Goal: Information Seeking & Learning: Learn about a topic

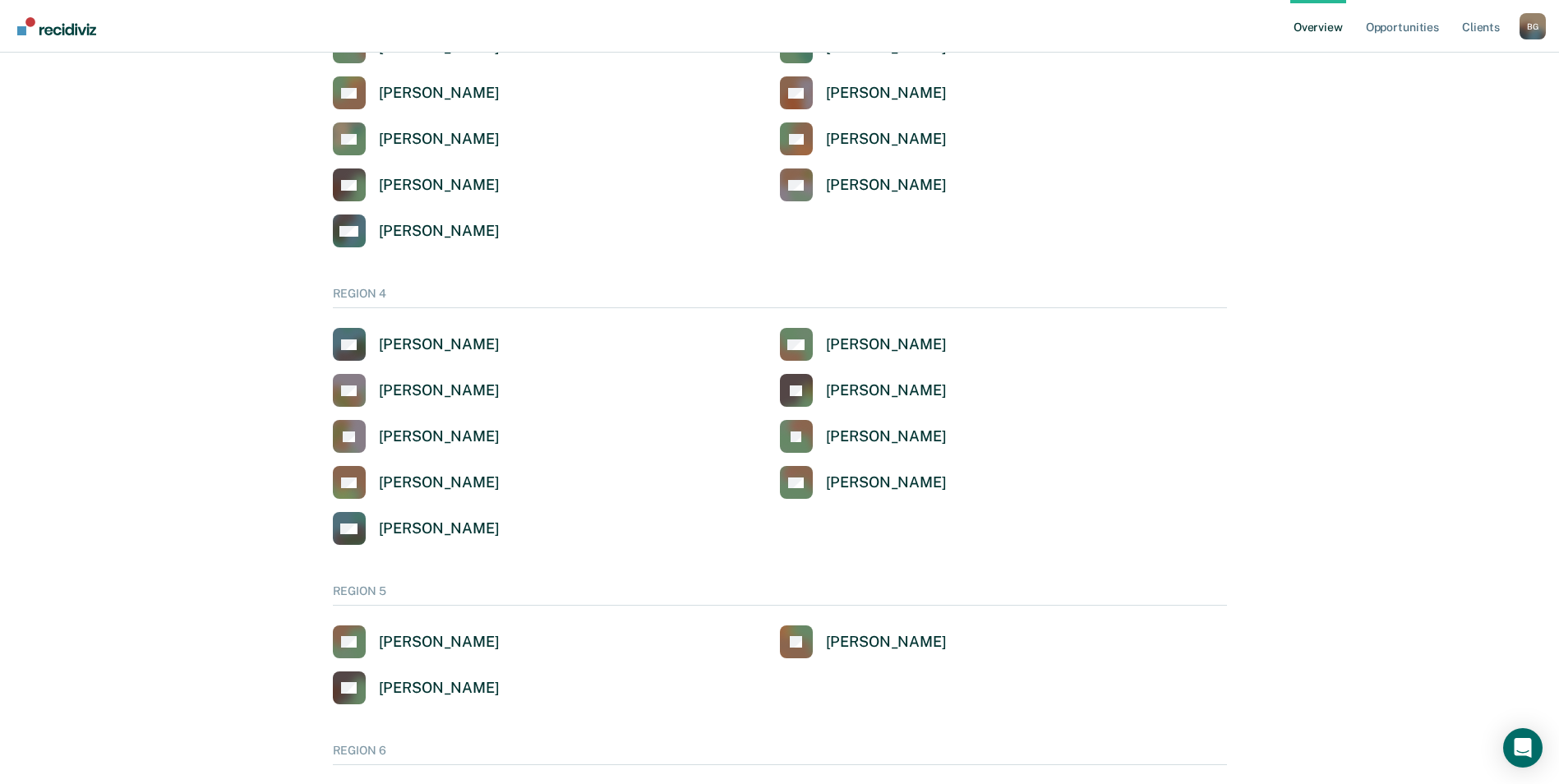
scroll to position [1255, 0]
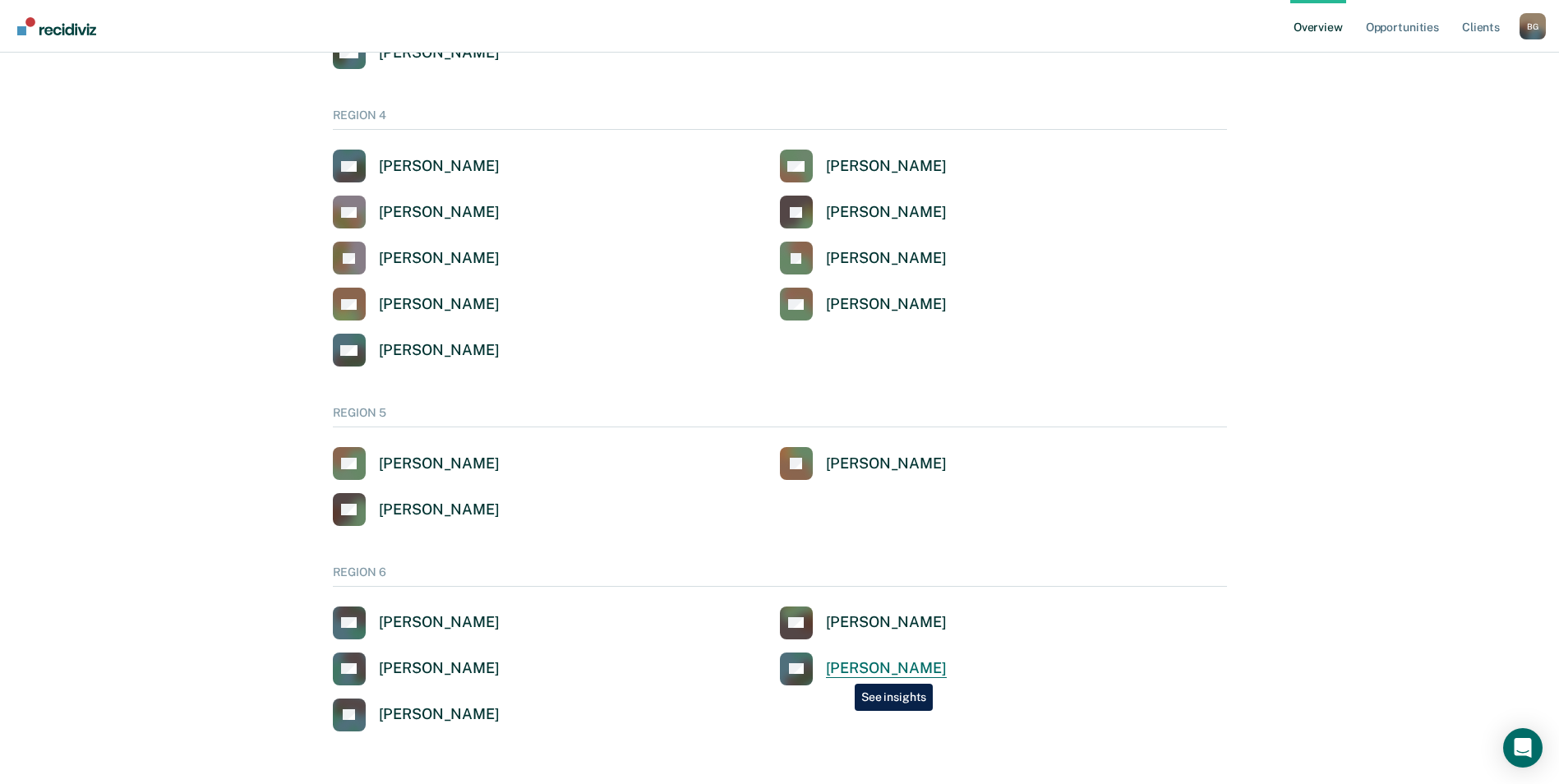
click at [842, 671] on div "[PERSON_NAME]" at bounding box center [886, 668] width 121 height 19
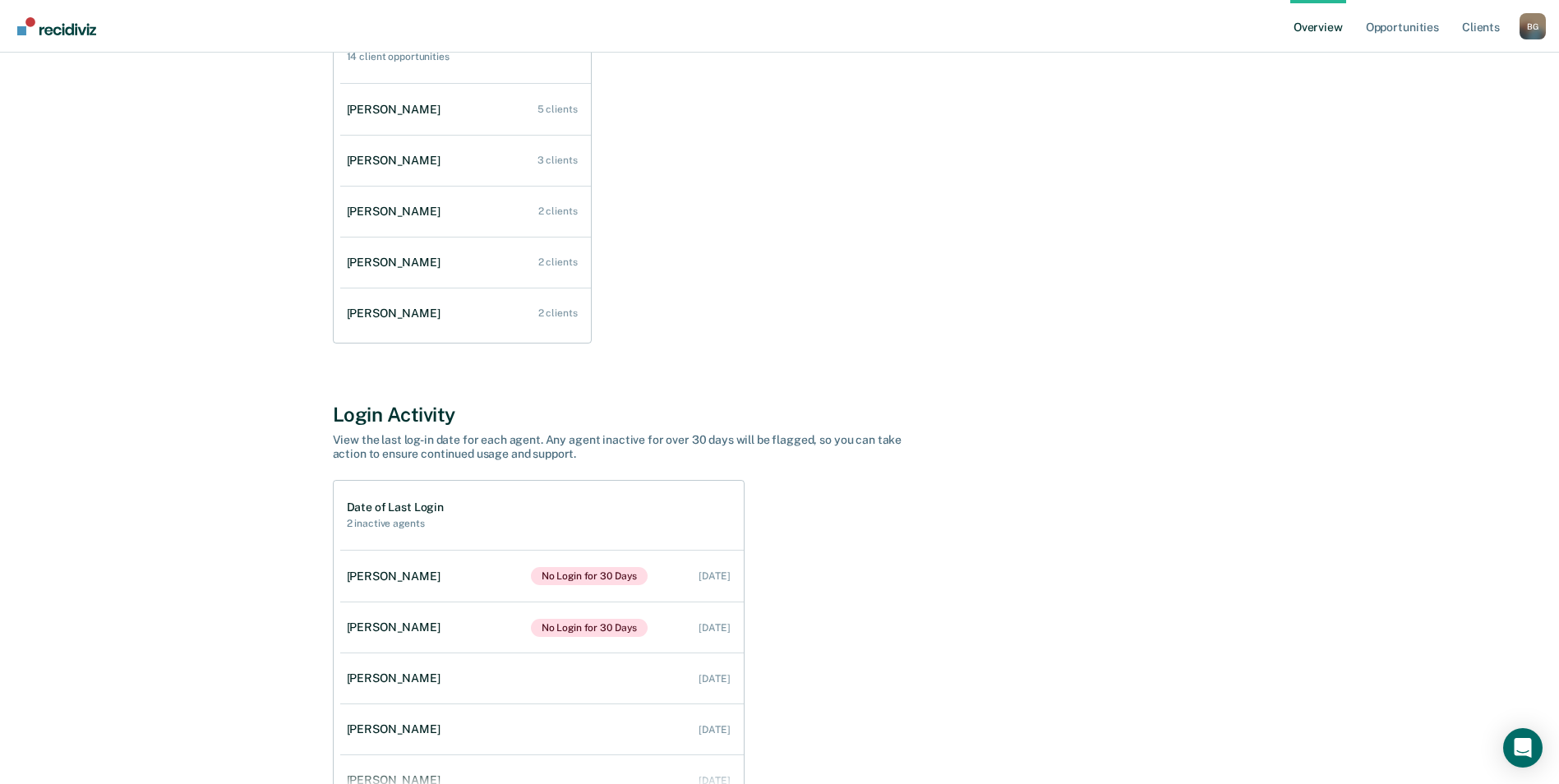
scroll to position [368, 0]
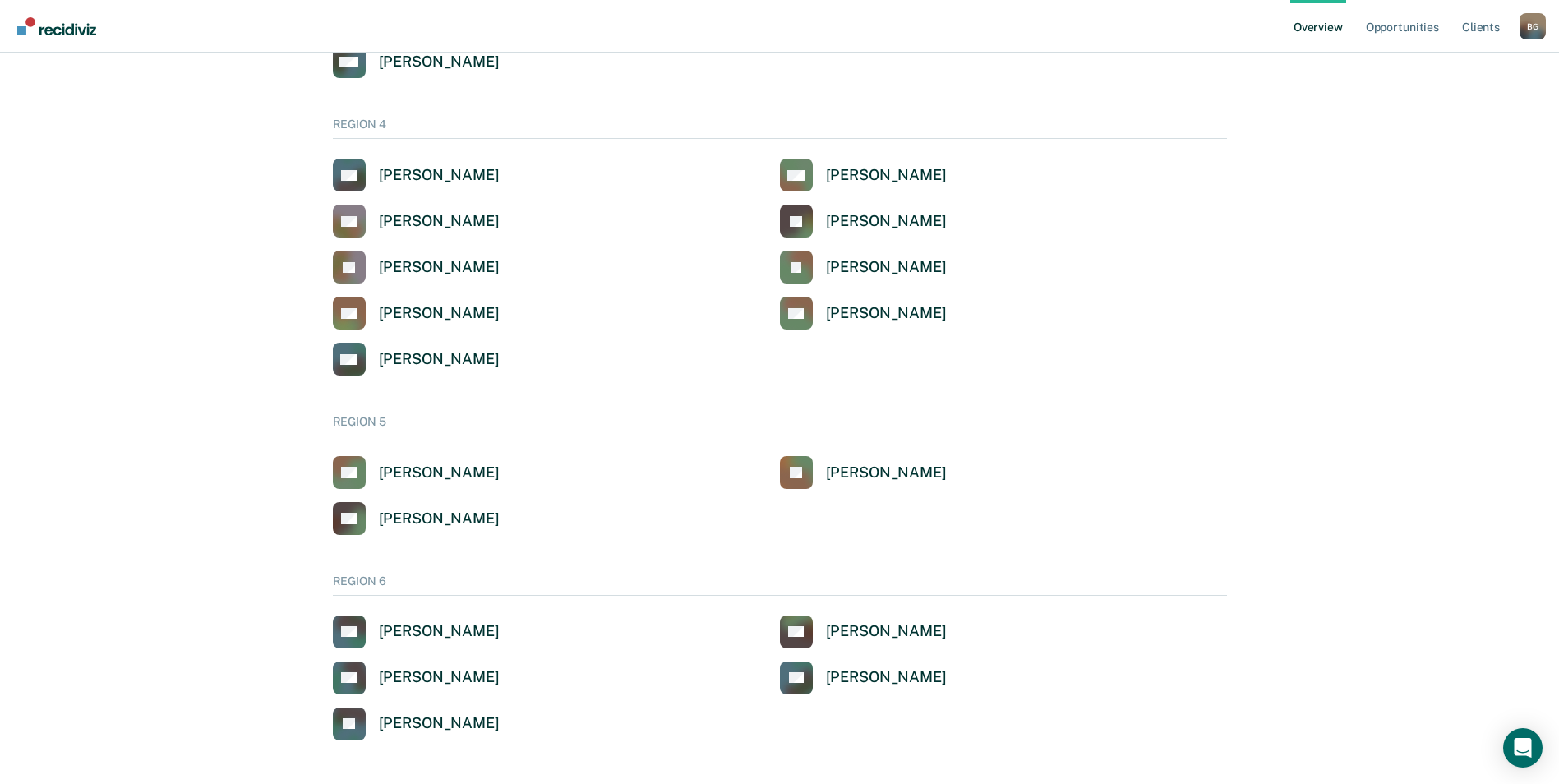
scroll to position [1255, 0]
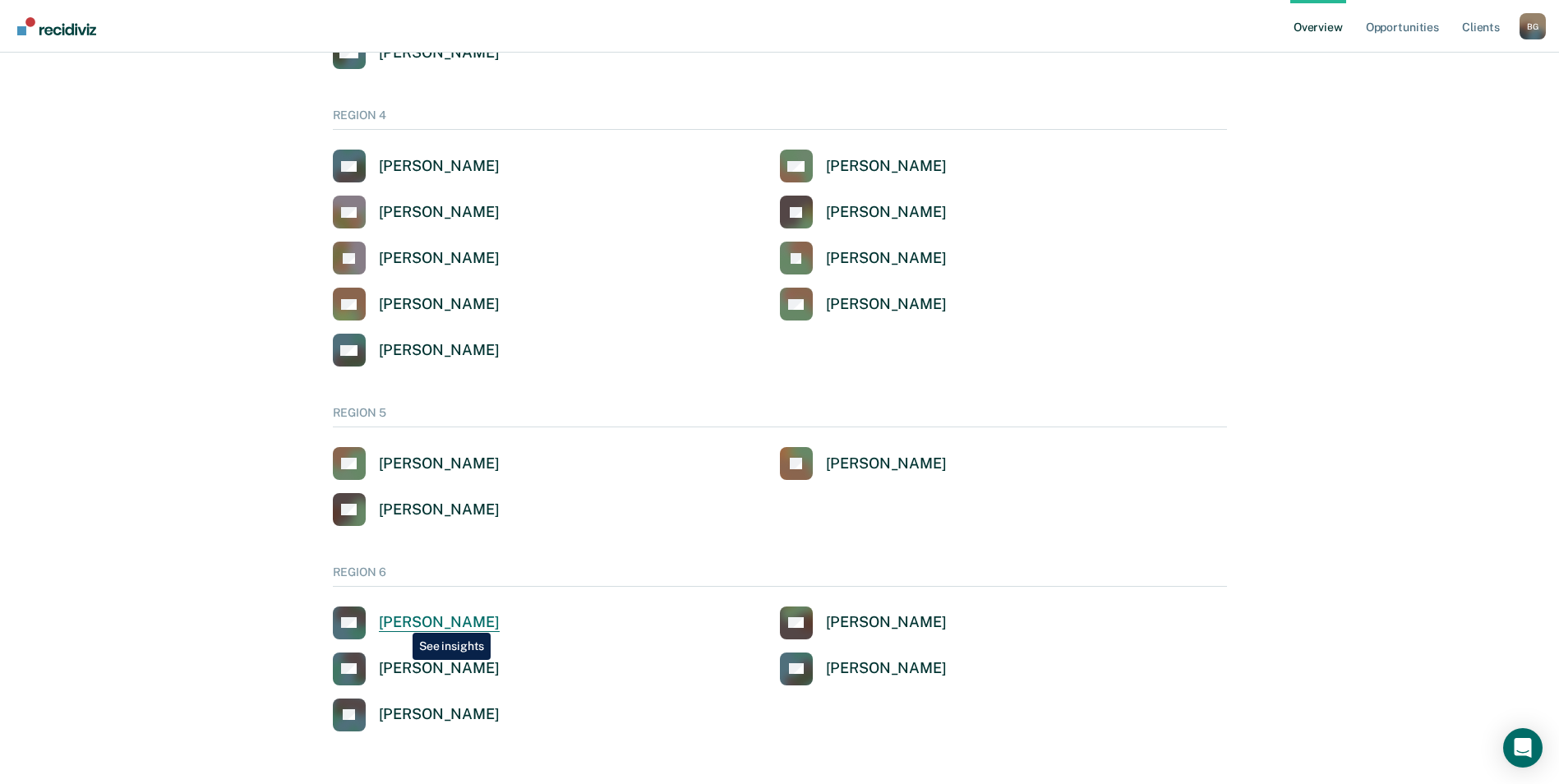
click at [400, 620] on div "[PERSON_NAME]" at bounding box center [440, 622] width 121 height 19
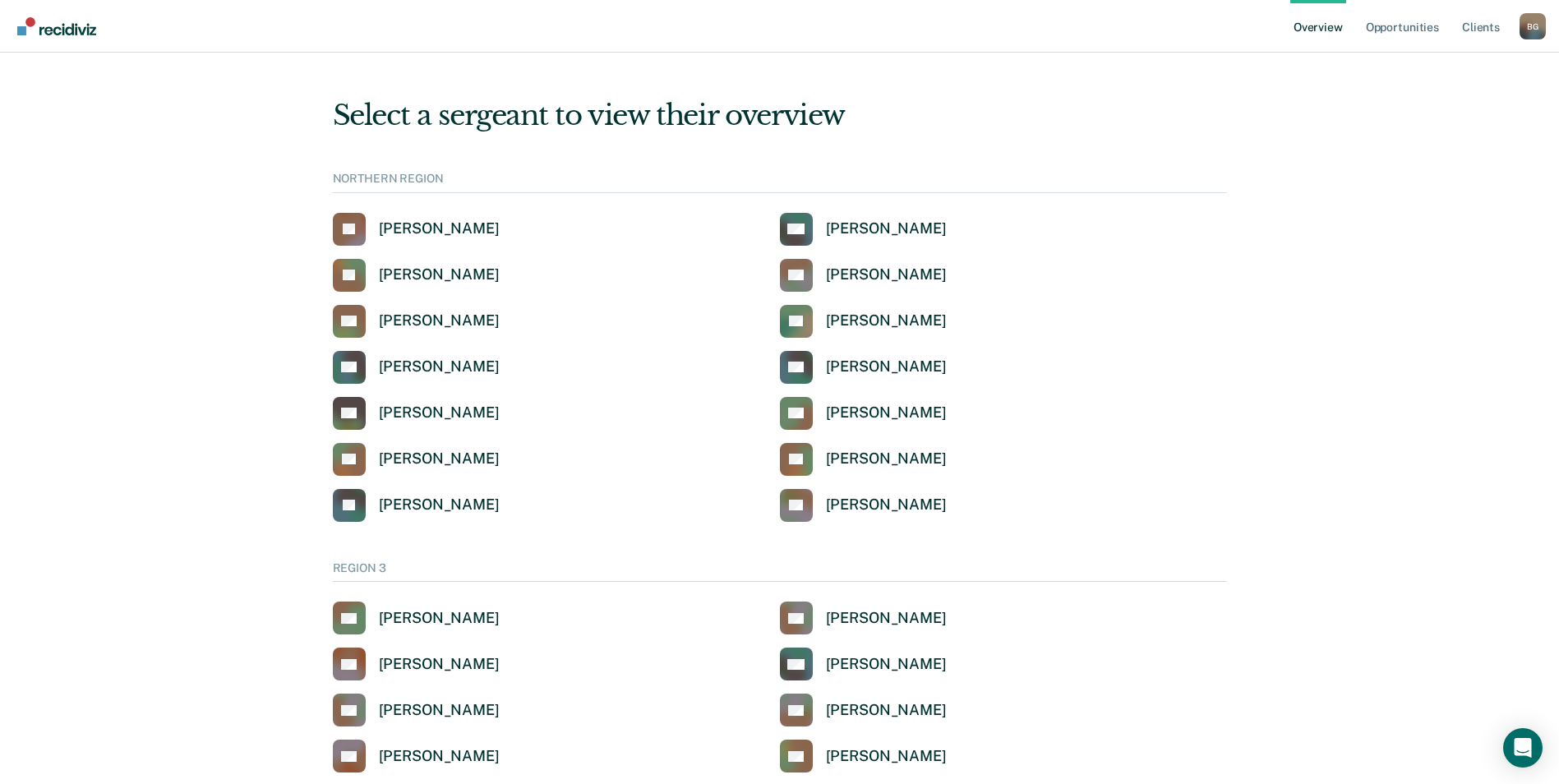
scroll to position [1255, 0]
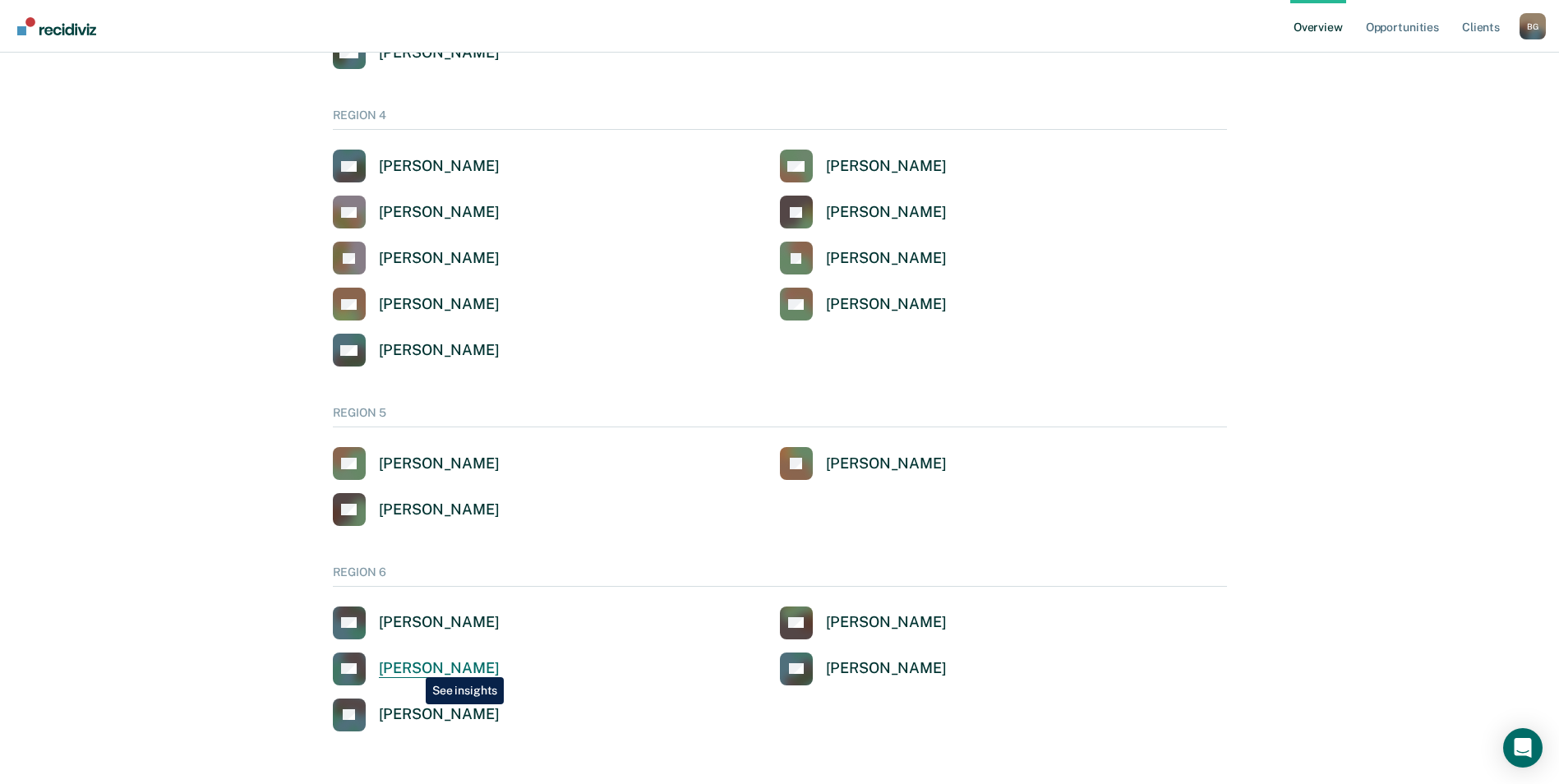
click at [413, 665] on div "[PERSON_NAME]" at bounding box center [440, 668] width 121 height 19
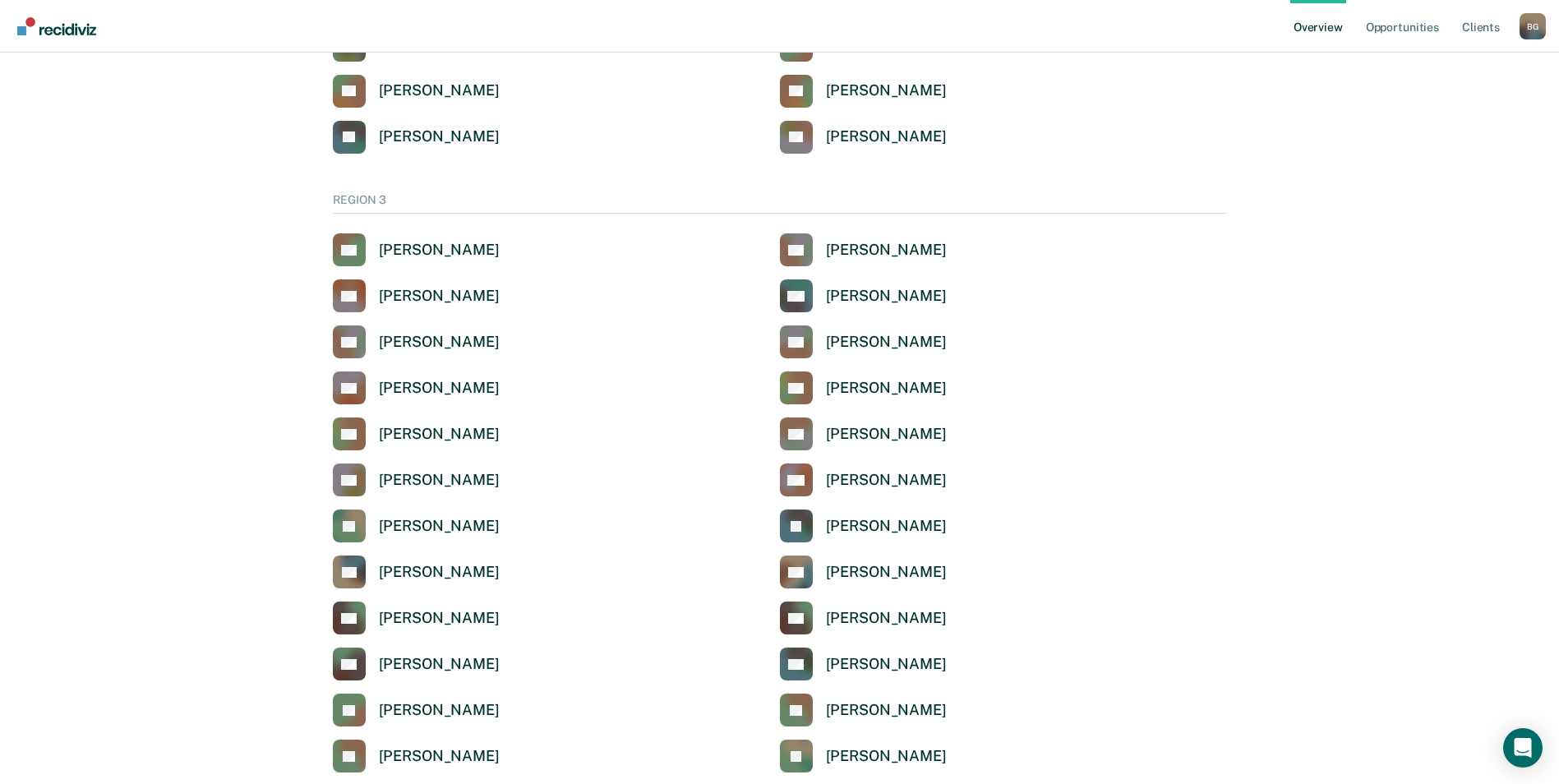
scroll to position [1255, 0]
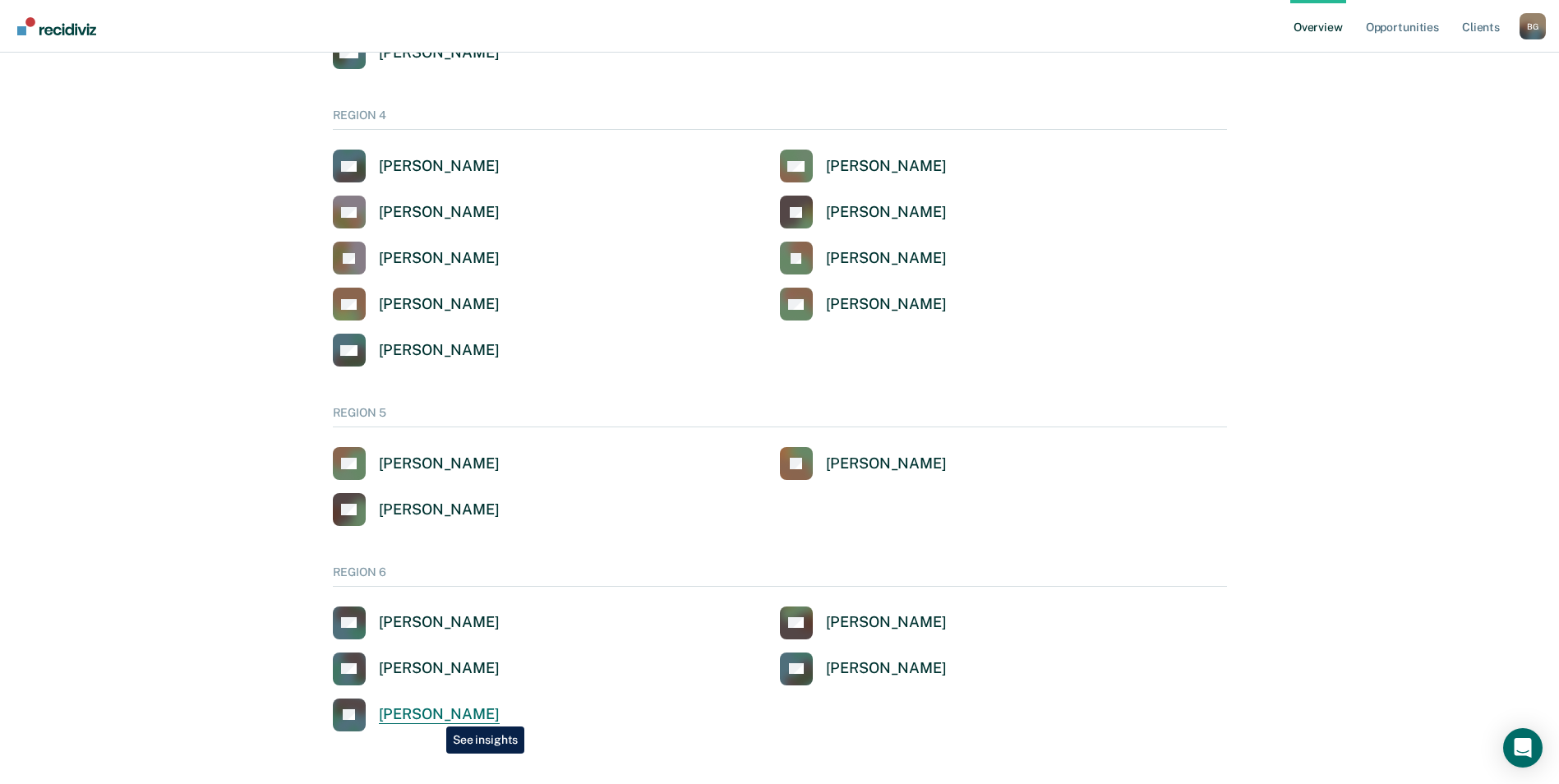
click at [434, 714] on div "[PERSON_NAME]" at bounding box center [440, 714] width 121 height 19
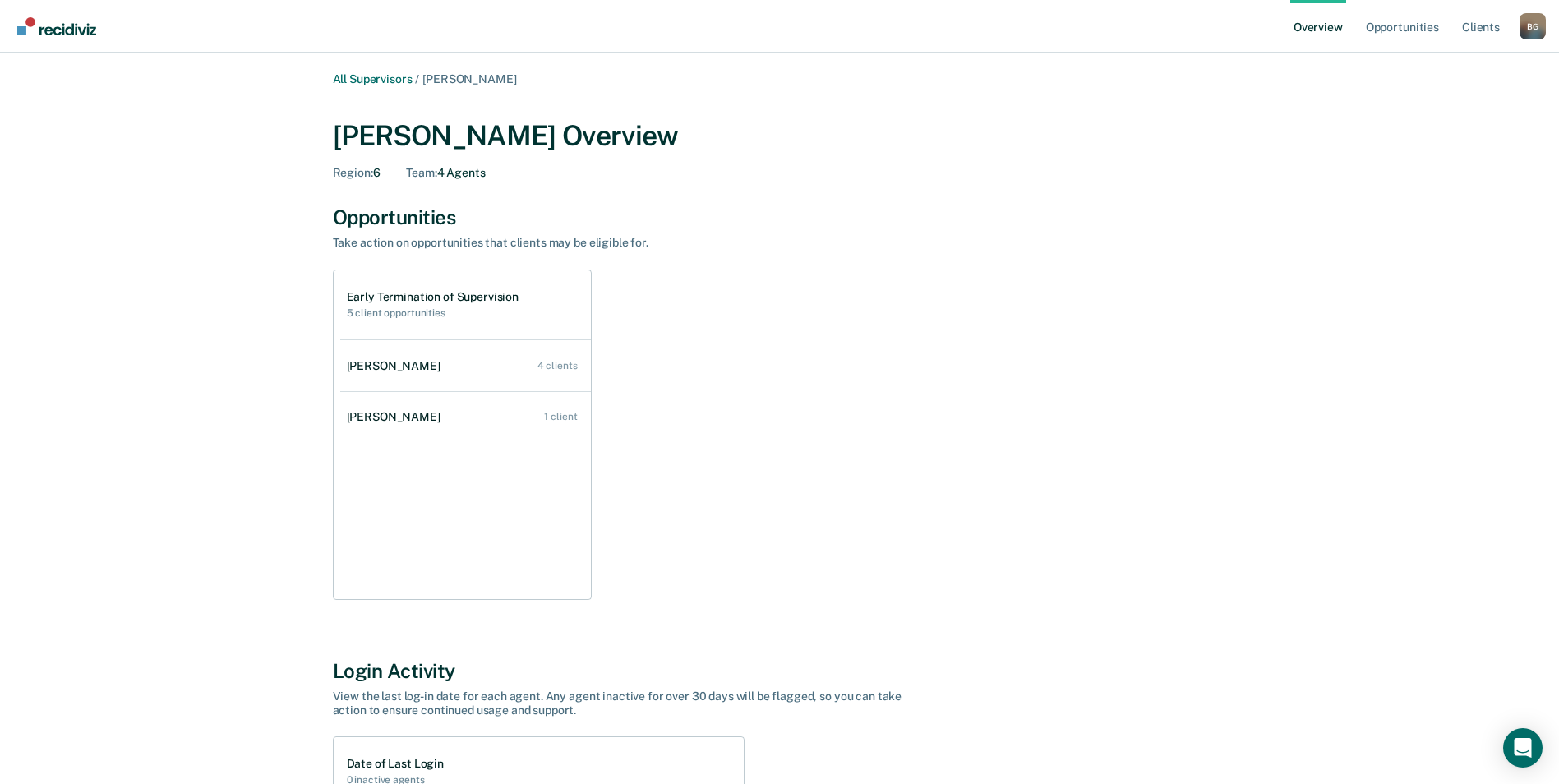
scroll to position [1255, 0]
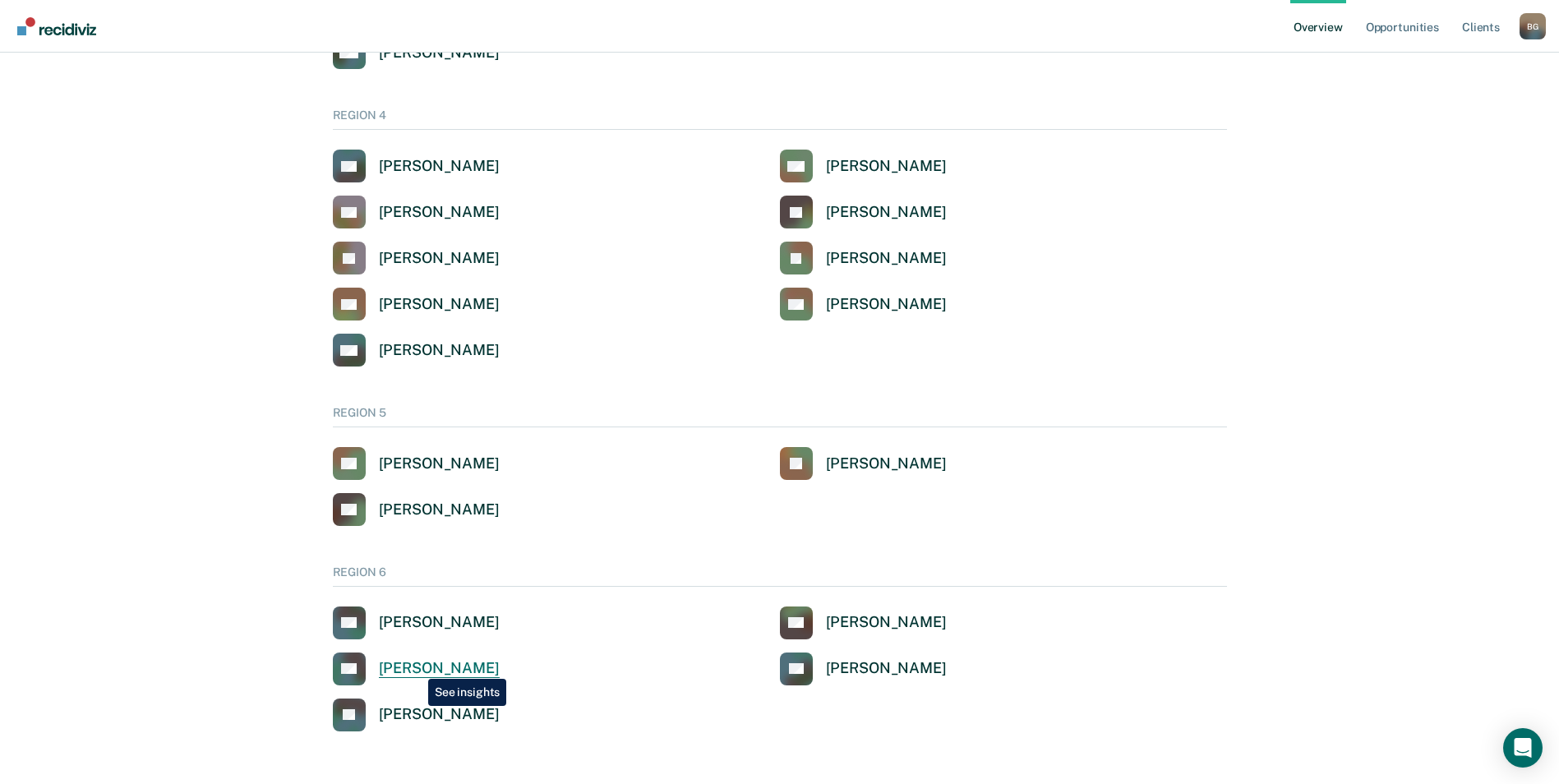
click at [416, 666] on div "[PERSON_NAME]" at bounding box center [440, 668] width 121 height 19
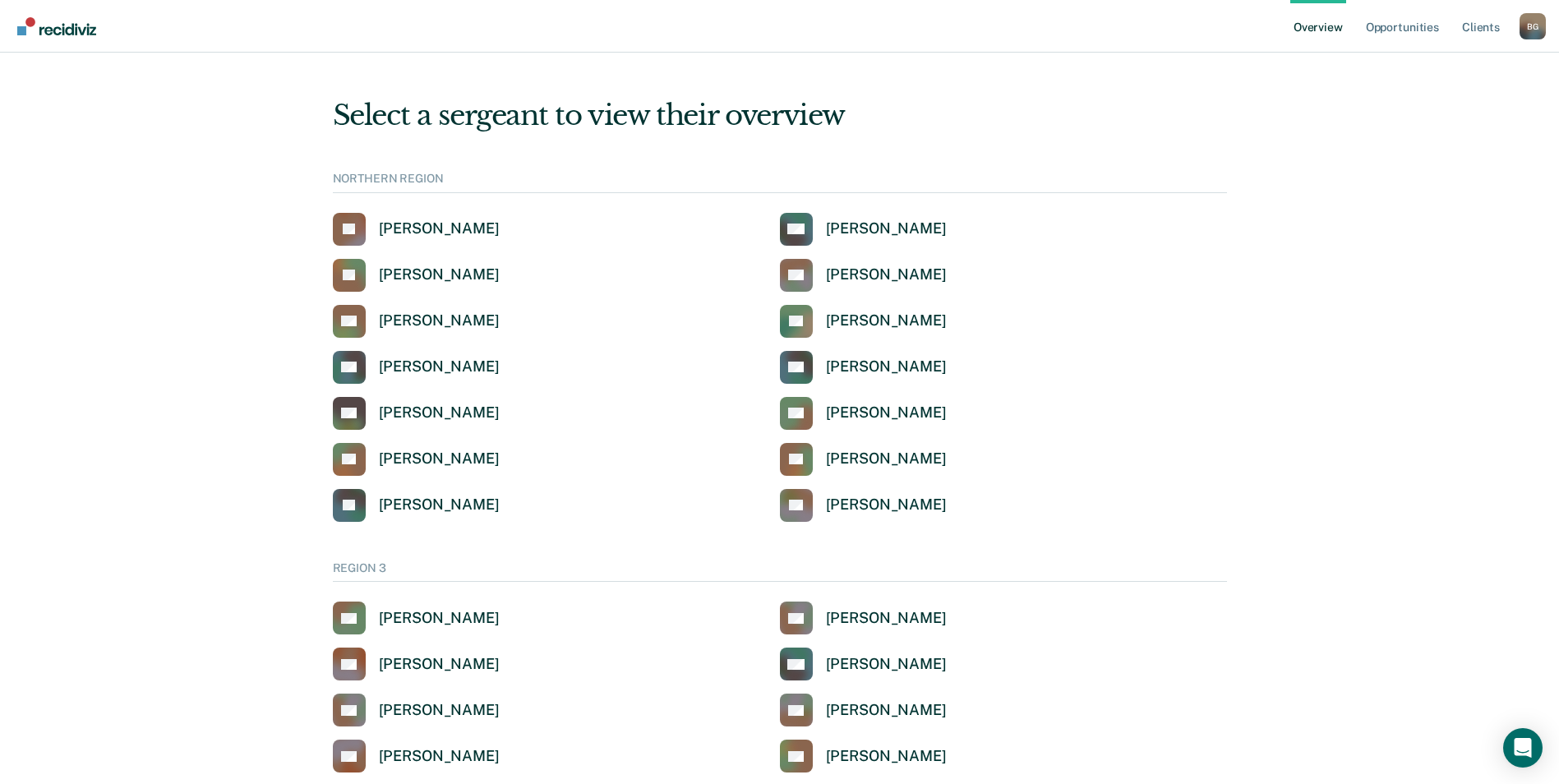
scroll to position [1255, 0]
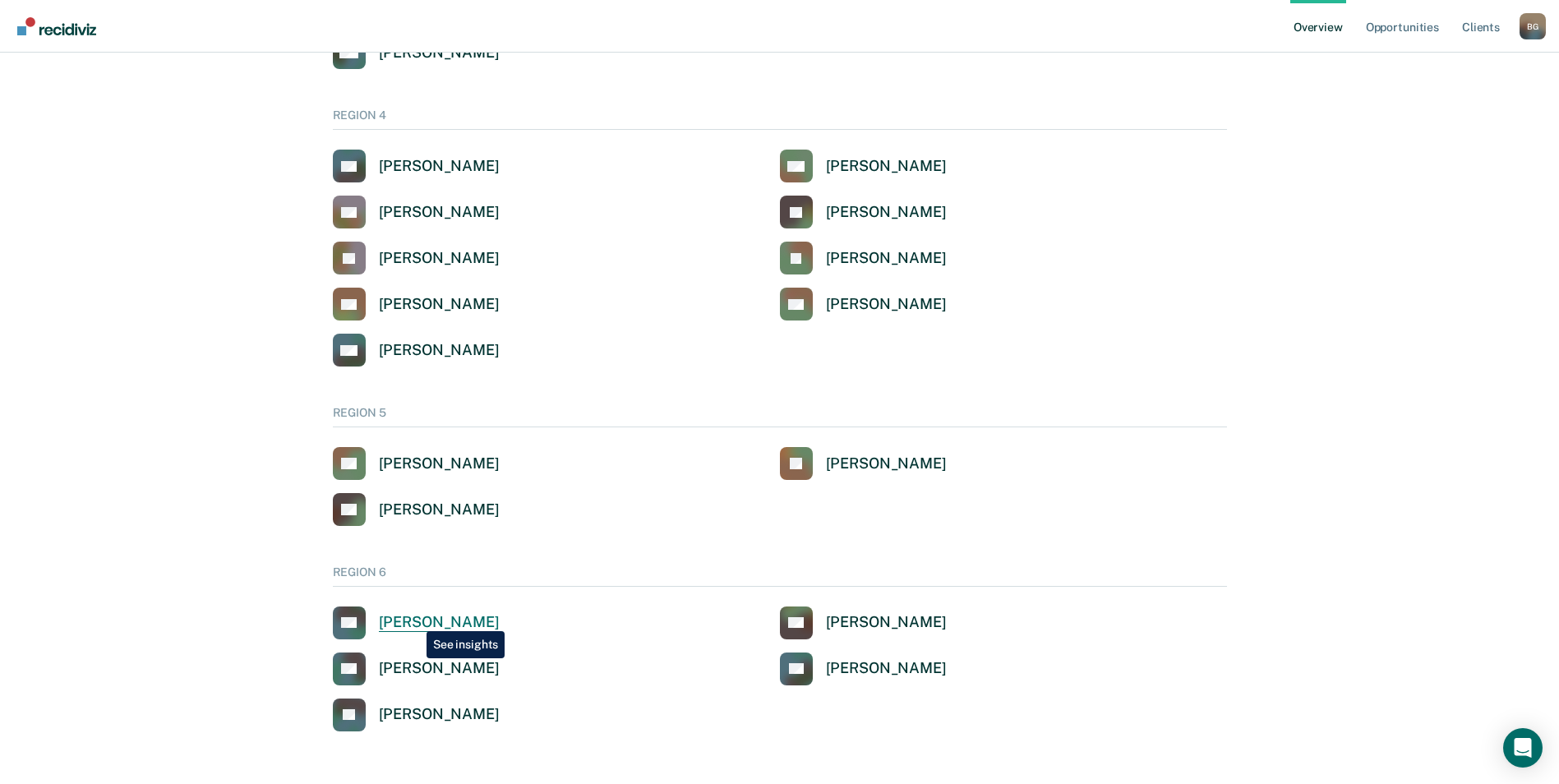
click at [414, 618] on div "[PERSON_NAME]" at bounding box center [440, 622] width 121 height 19
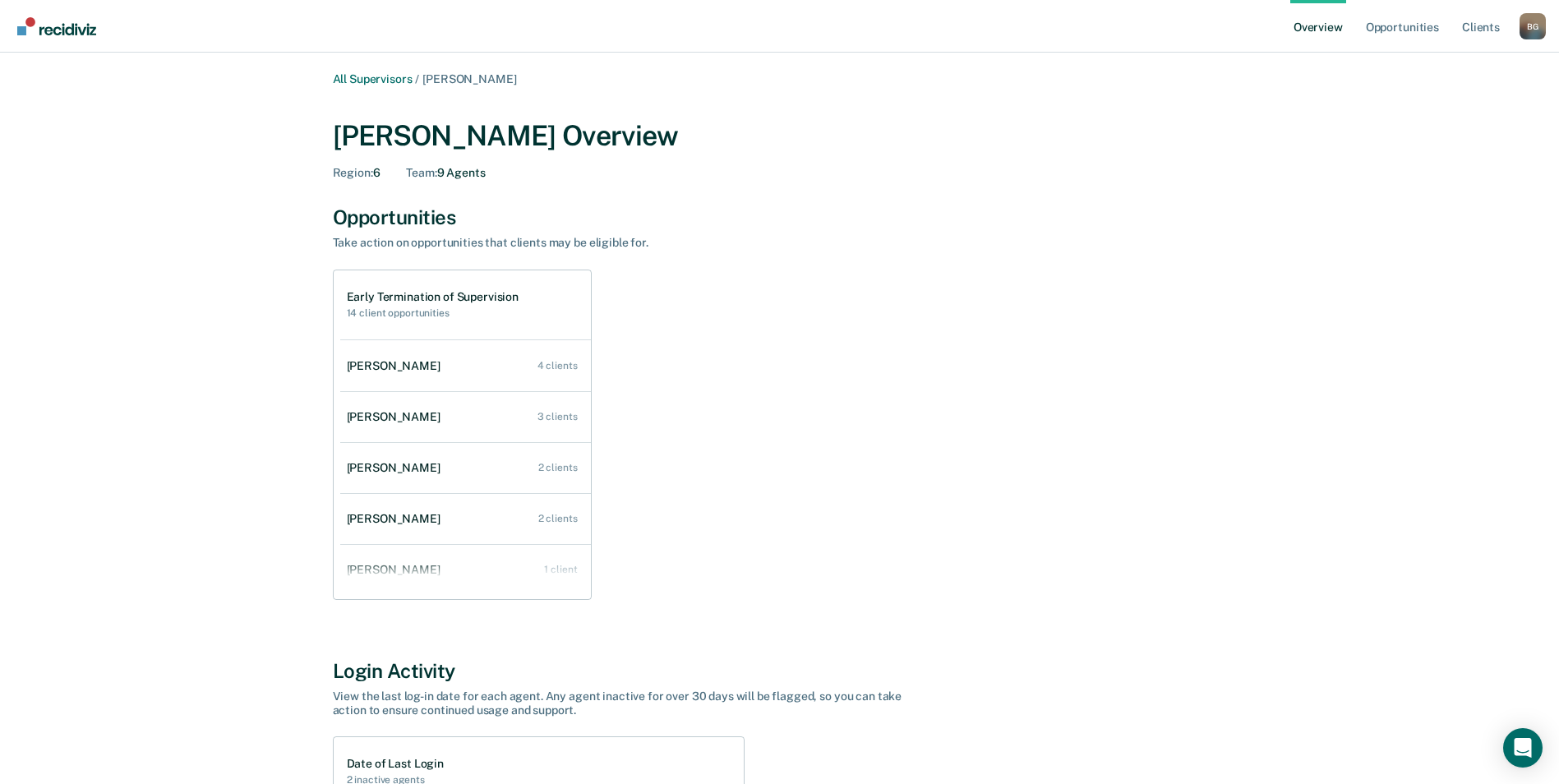
scroll to position [1255, 0]
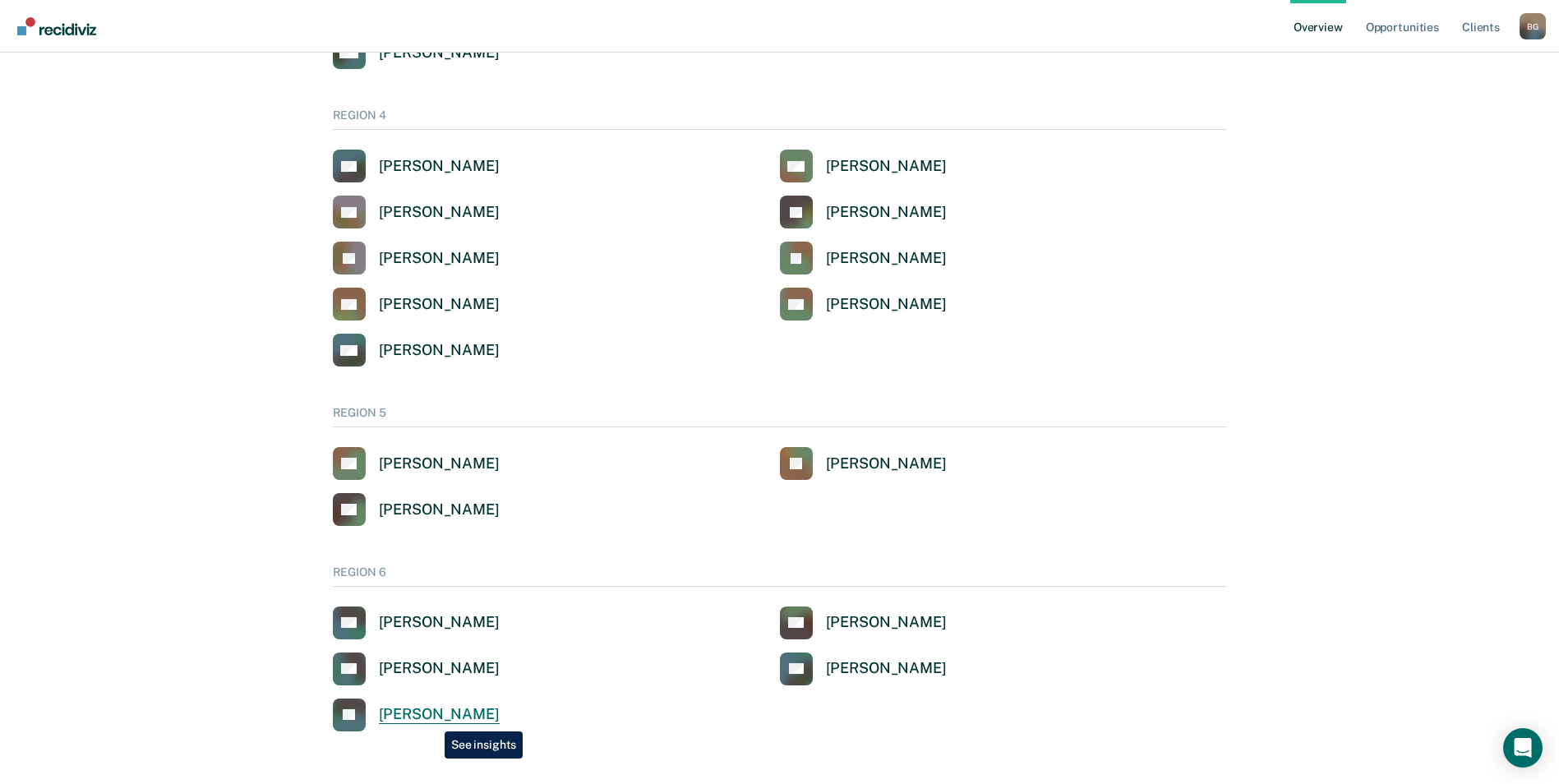
click at [432, 719] on div "[PERSON_NAME]" at bounding box center [440, 714] width 121 height 19
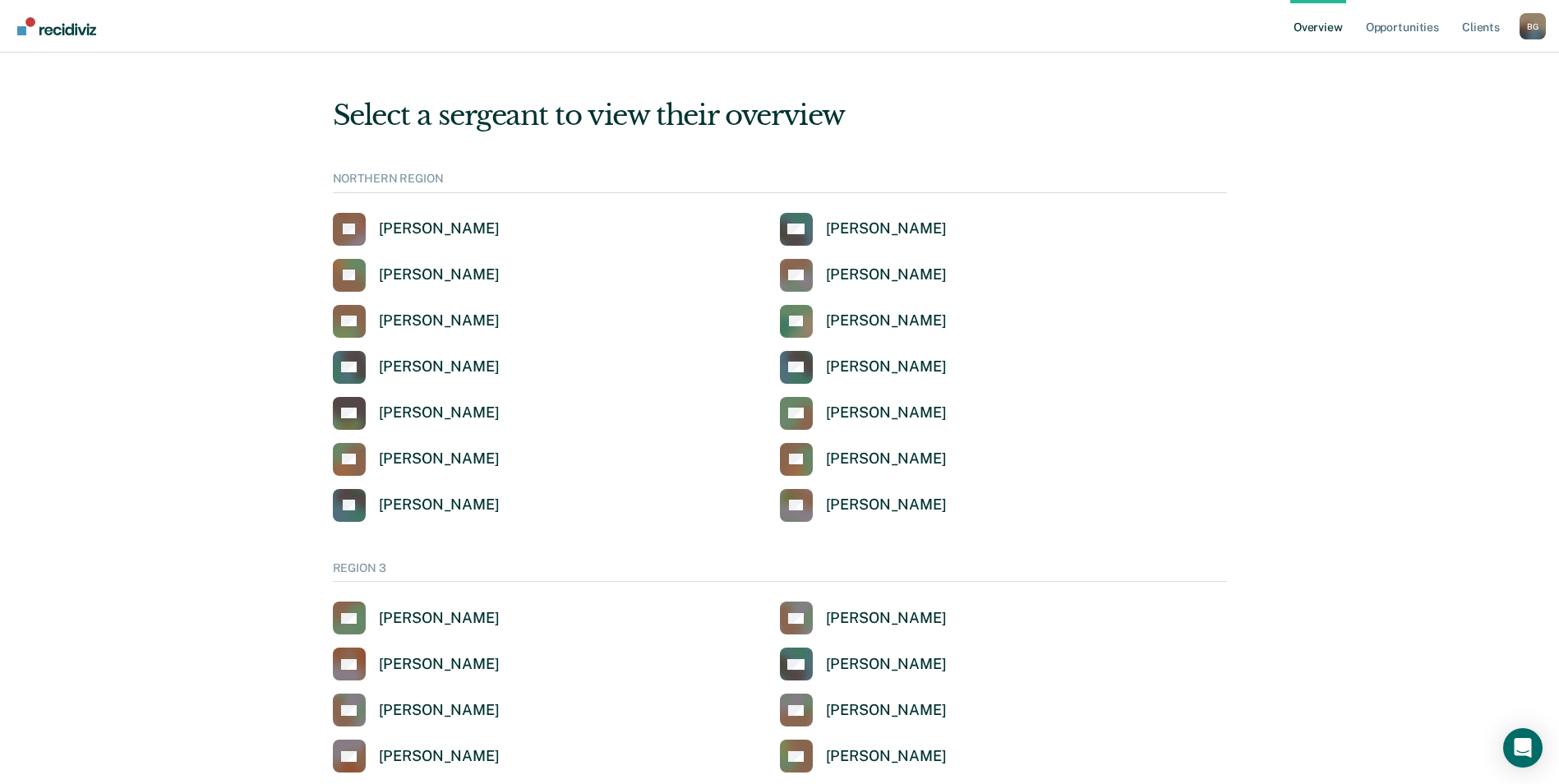
scroll to position [1255, 0]
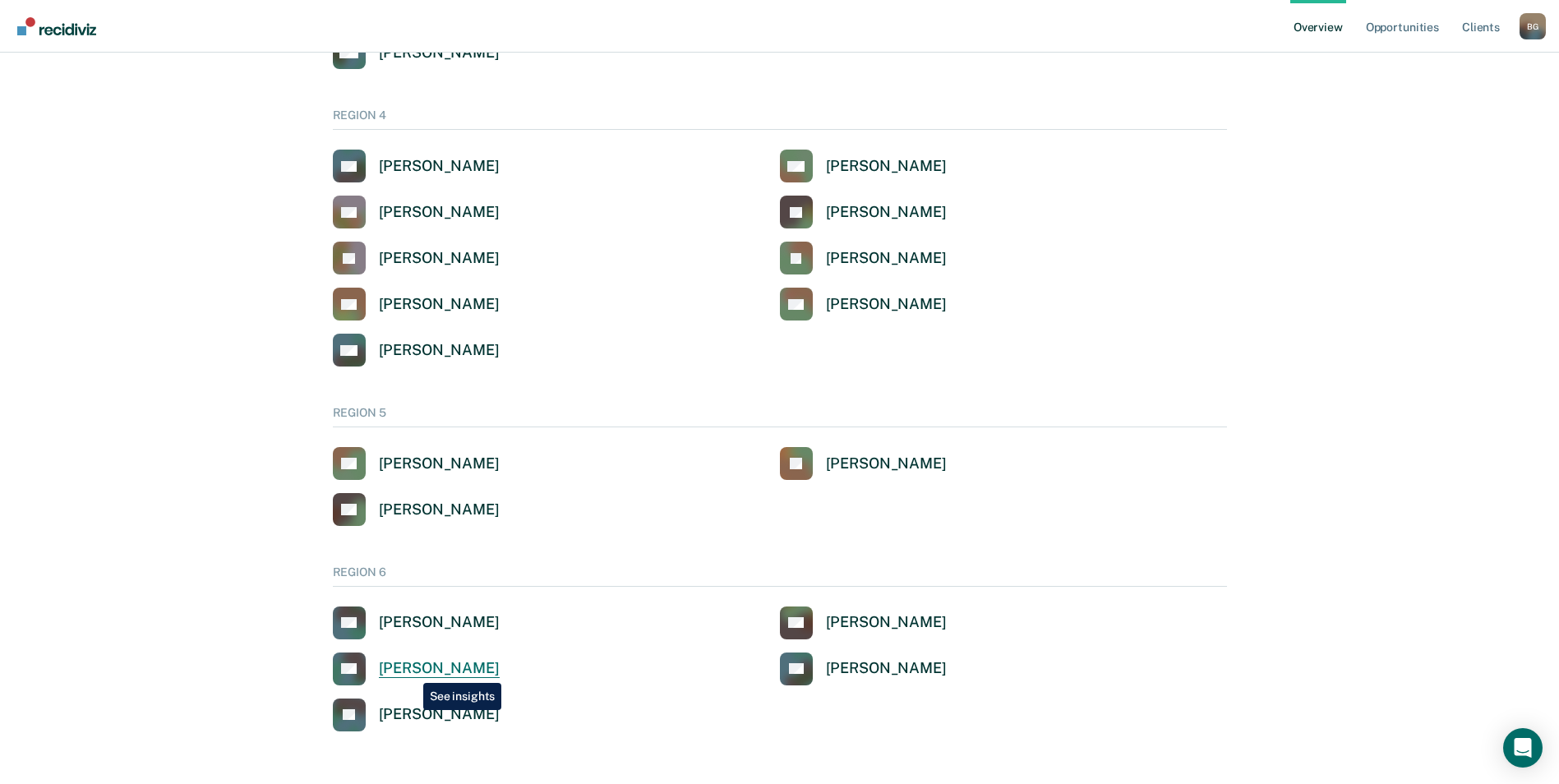
click at [411, 670] on div "[PERSON_NAME]" at bounding box center [440, 668] width 121 height 19
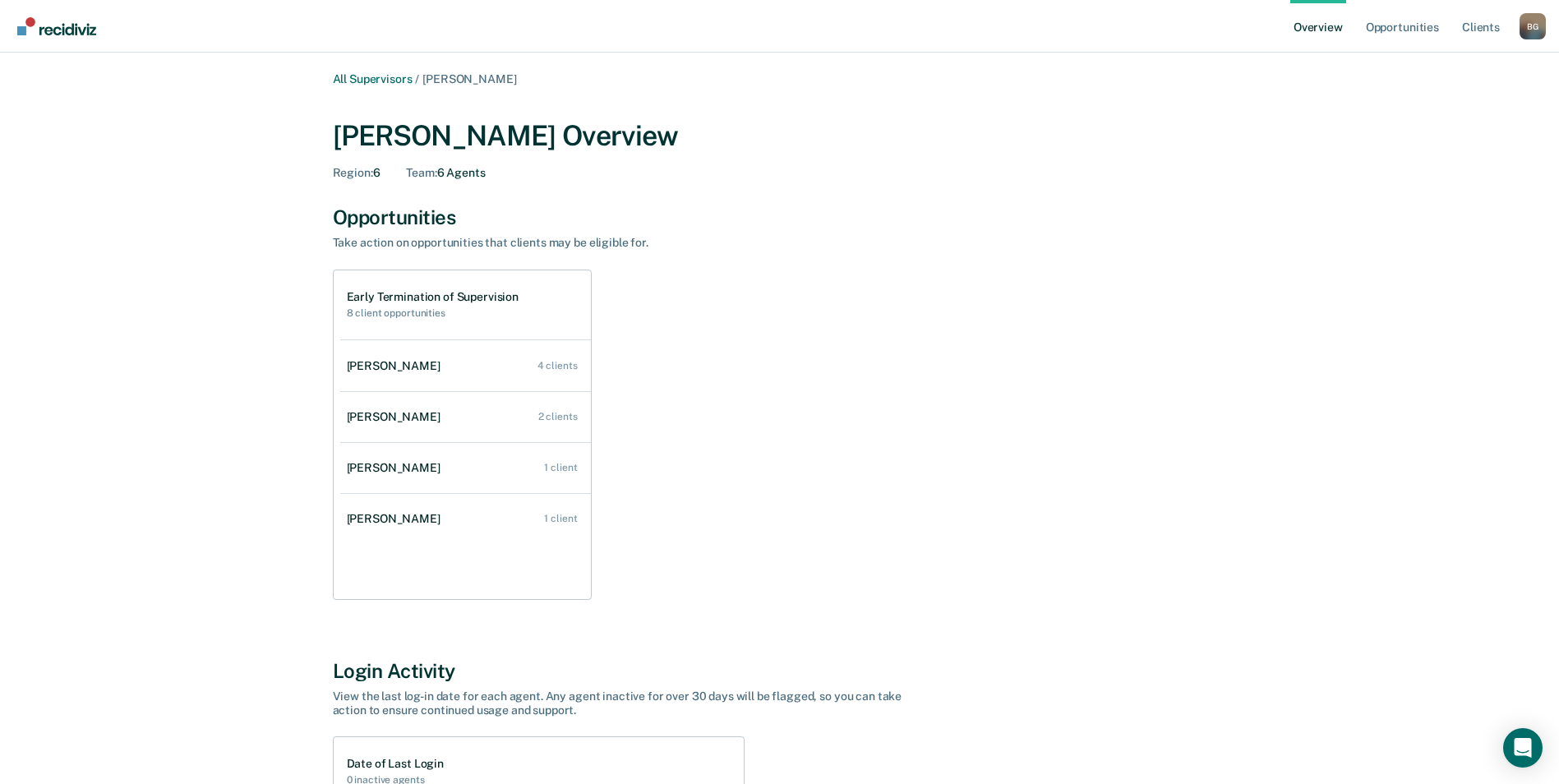
scroll to position [1255, 0]
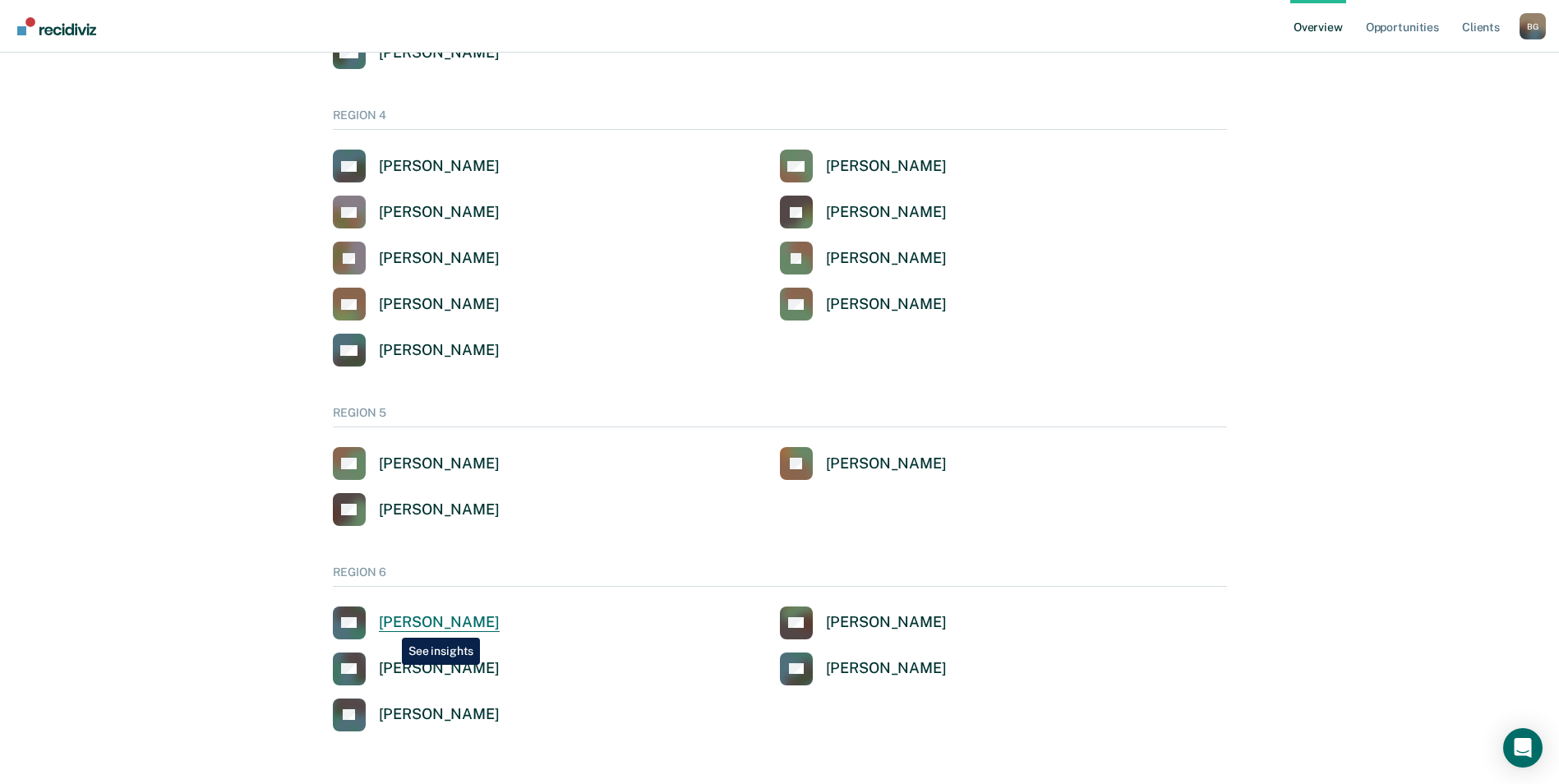
click at [390, 625] on div "[PERSON_NAME]" at bounding box center [440, 622] width 121 height 19
